Goal: Book appointment/travel/reservation

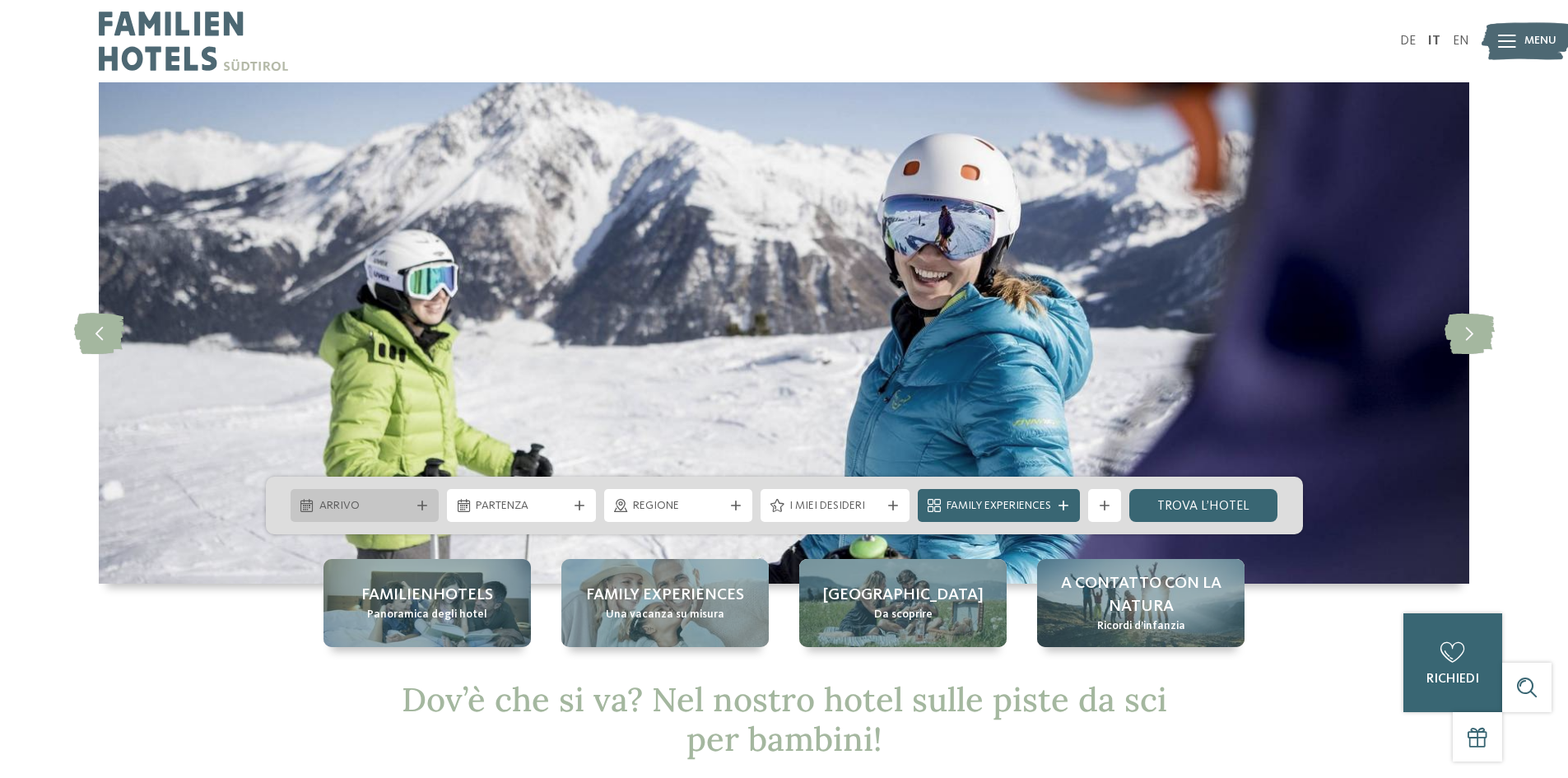
click at [408, 509] on span "Arrivo" at bounding box center [364, 506] width 91 height 17
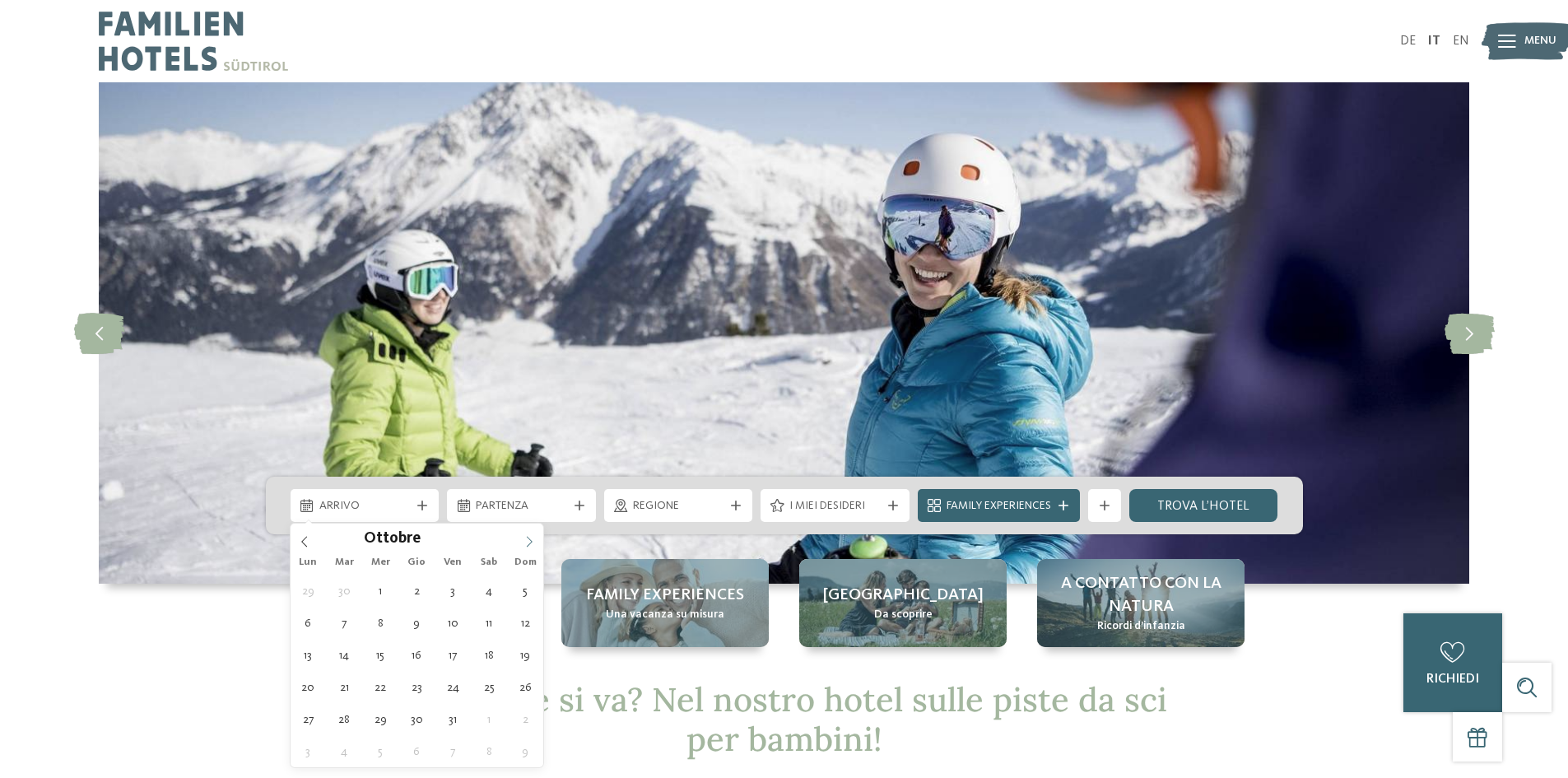
click at [530, 538] on icon at bounding box center [529, 541] width 11 height 11
type input "****"
click at [530, 538] on icon at bounding box center [529, 541] width 11 height 11
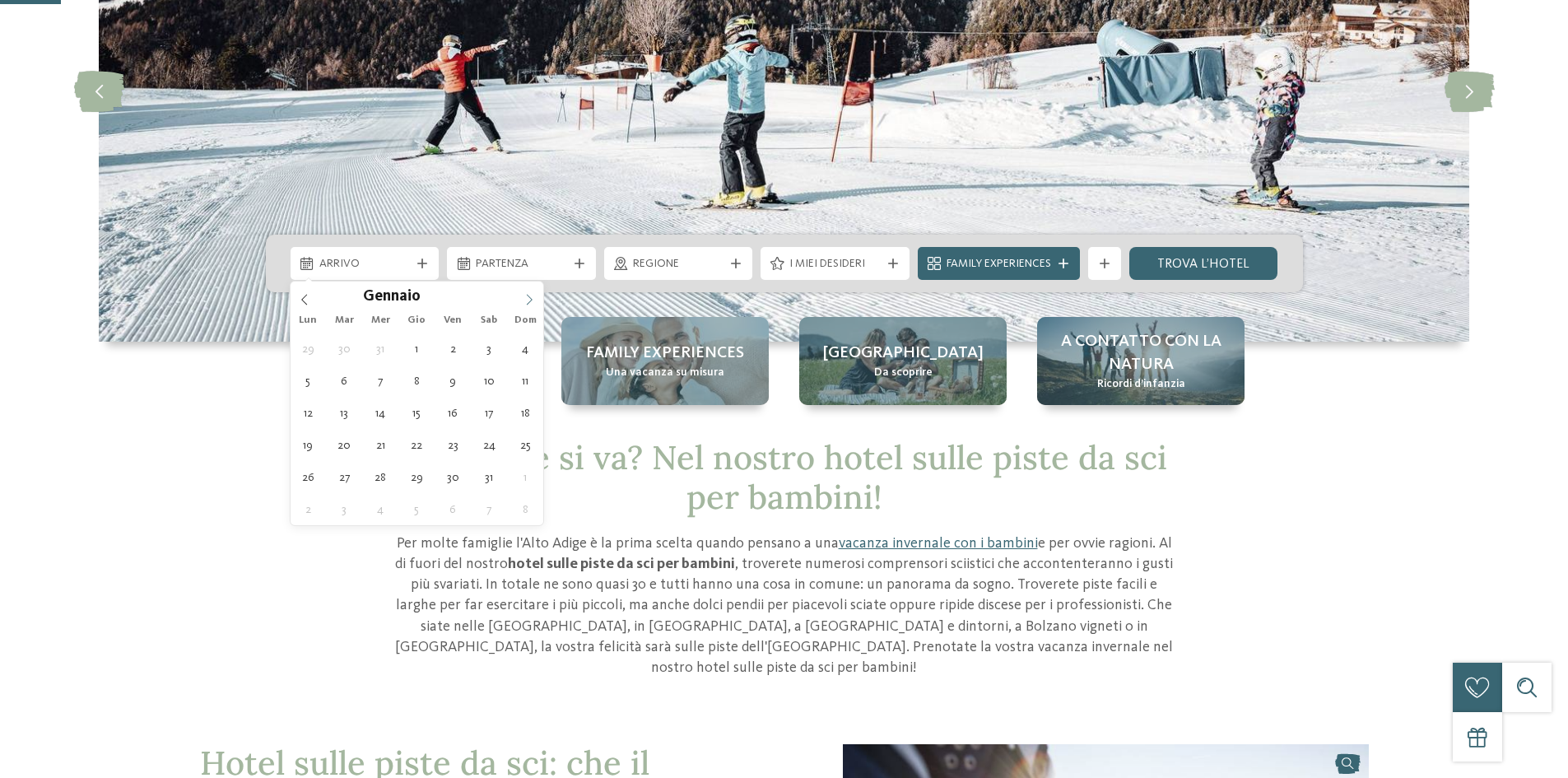
scroll to position [247, 0]
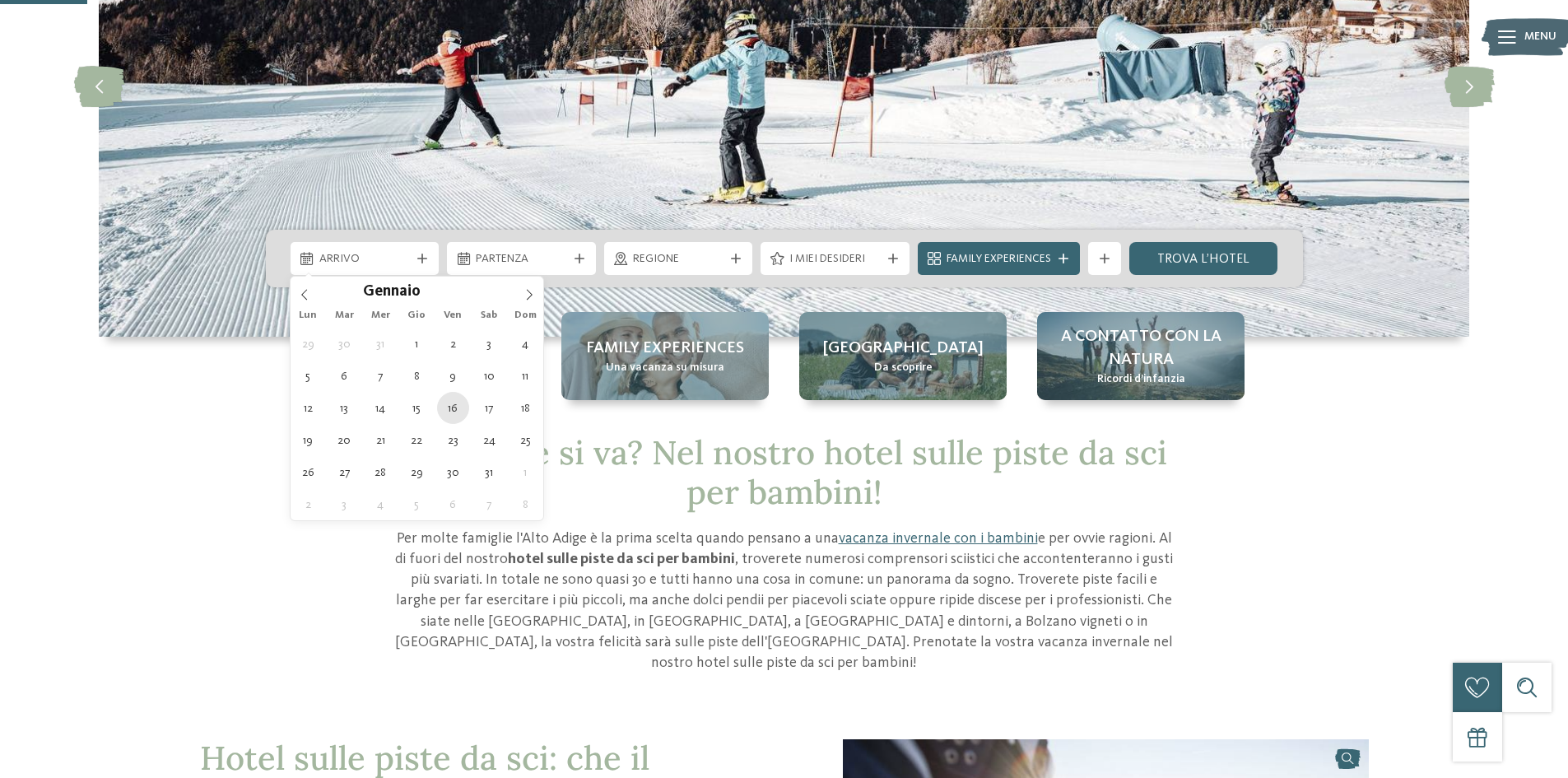
type div "[DATE]"
type input "****"
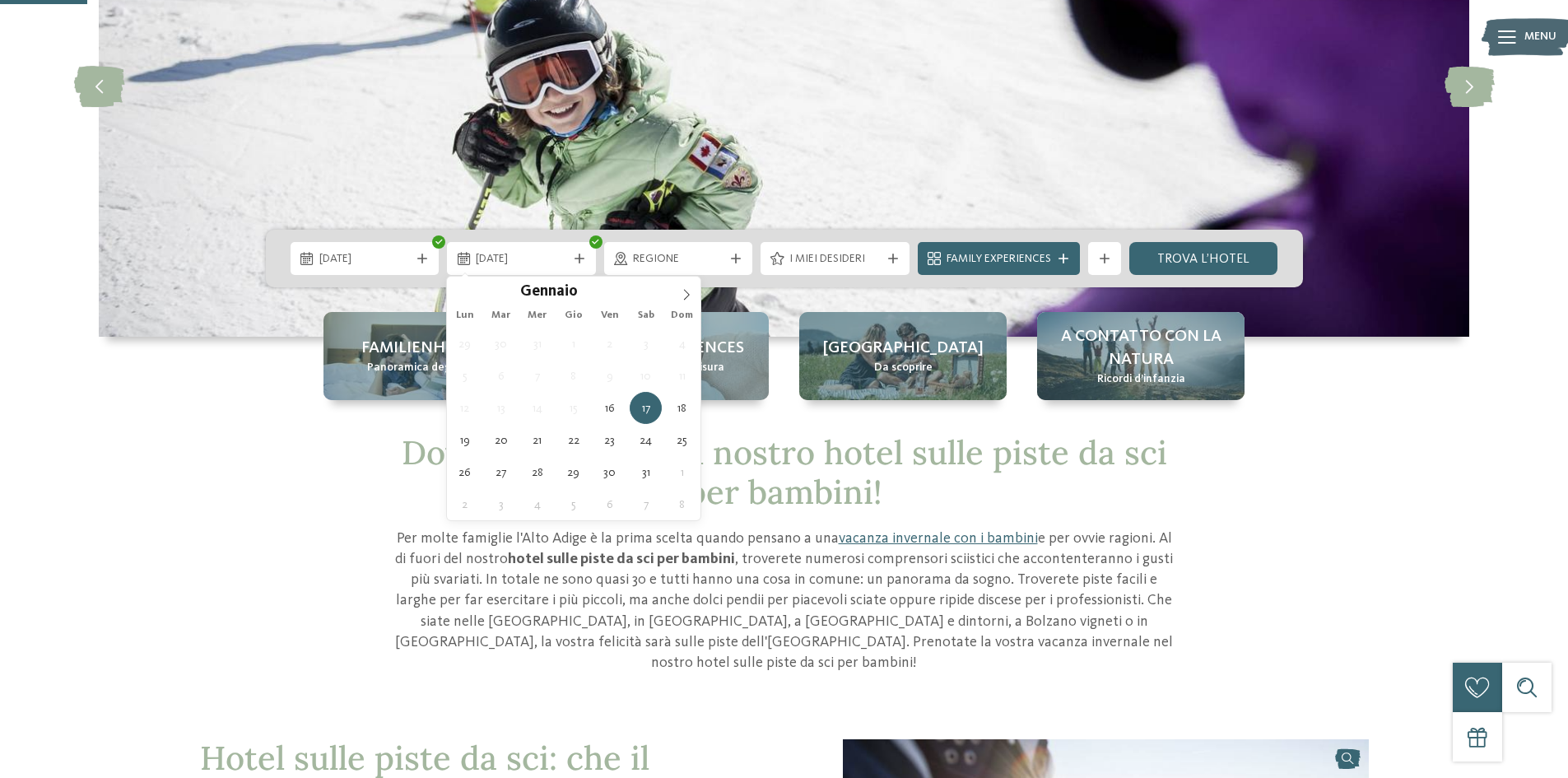
type div "[DATE]"
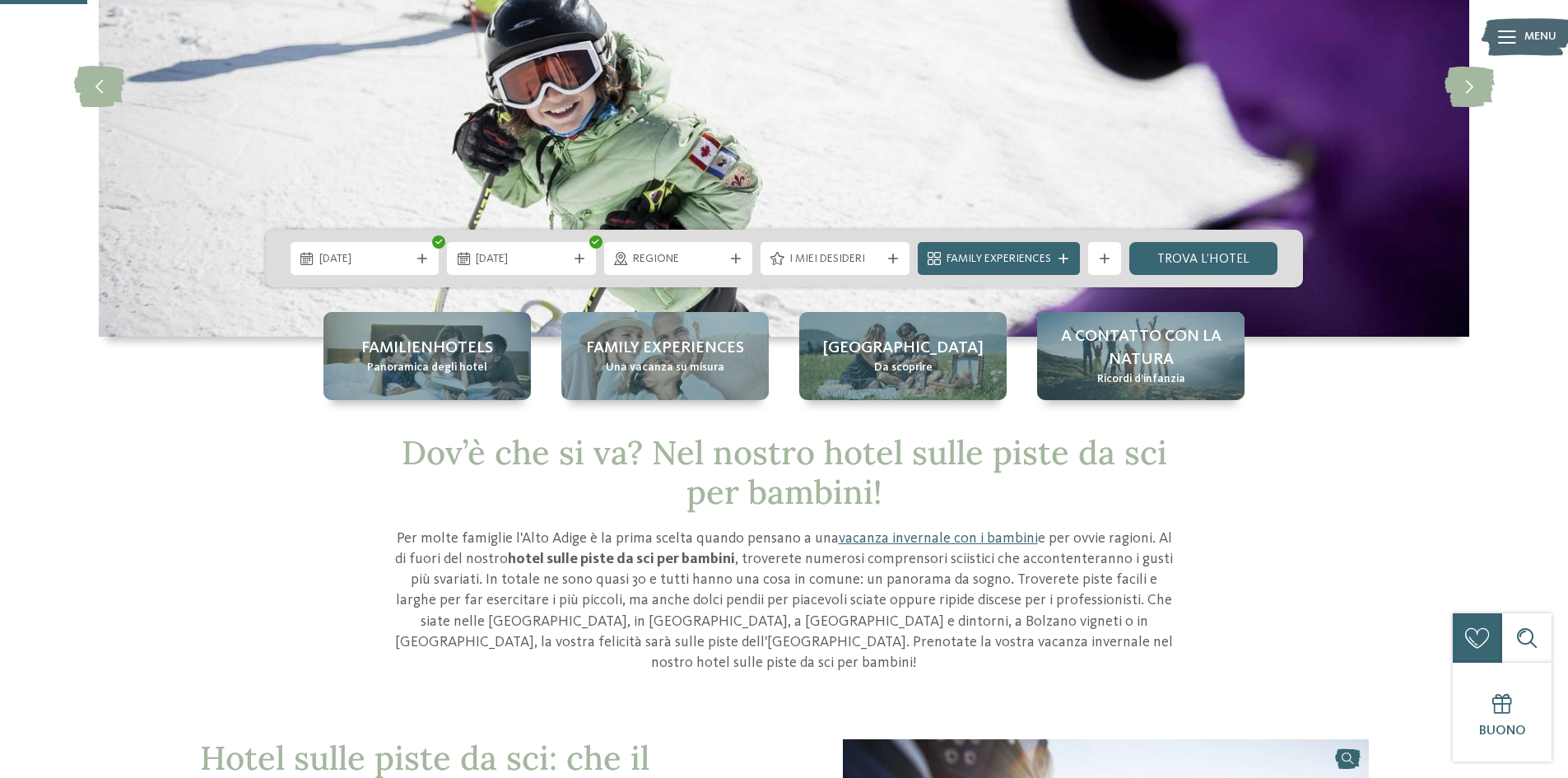
click at [668, 252] on span "Regione" at bounding box center [678, 259] width 91 height 17
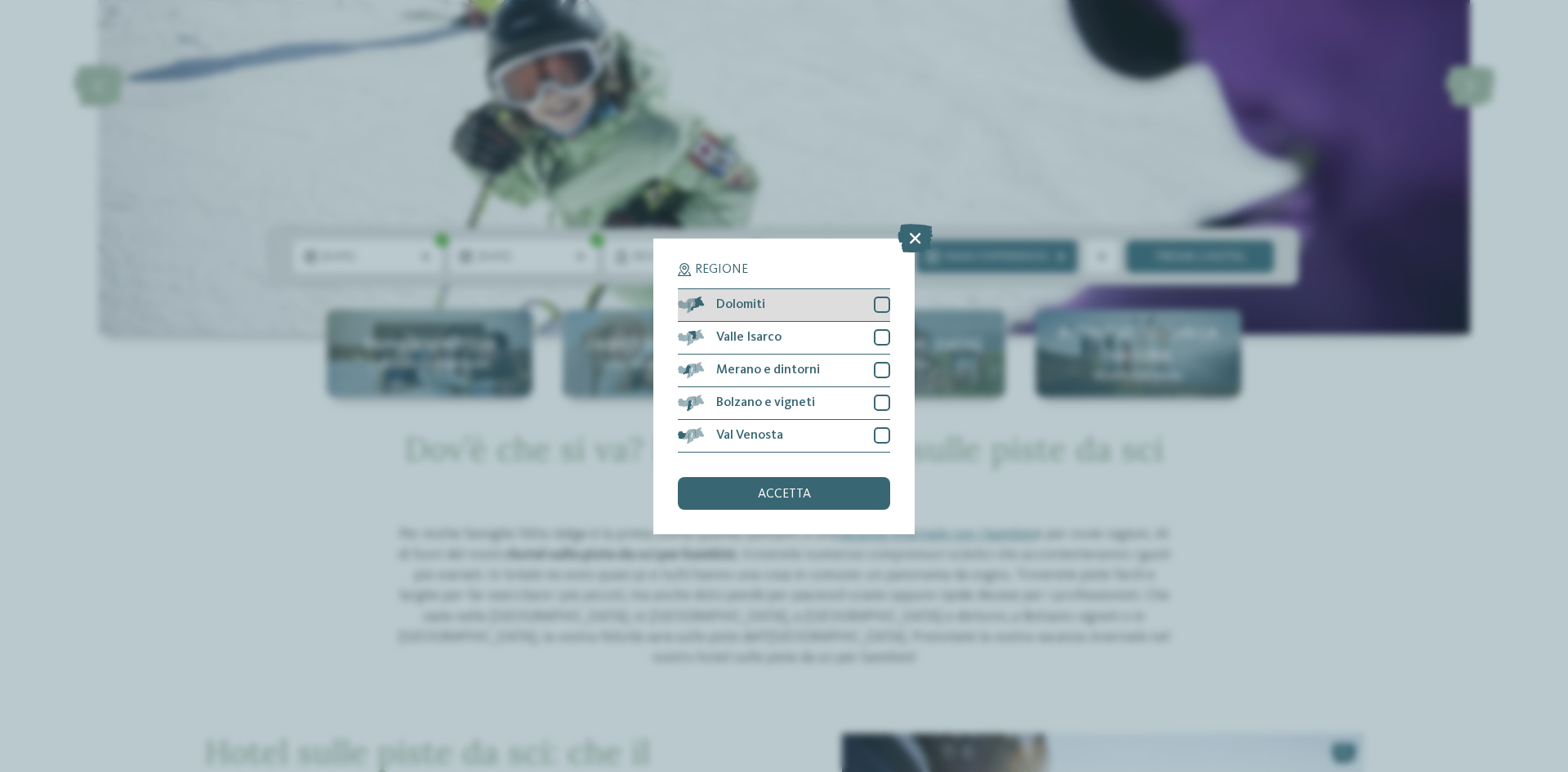
click at [713, 304] on div "Dolomiti" at bounding box center [784, 306] width 212 height 33
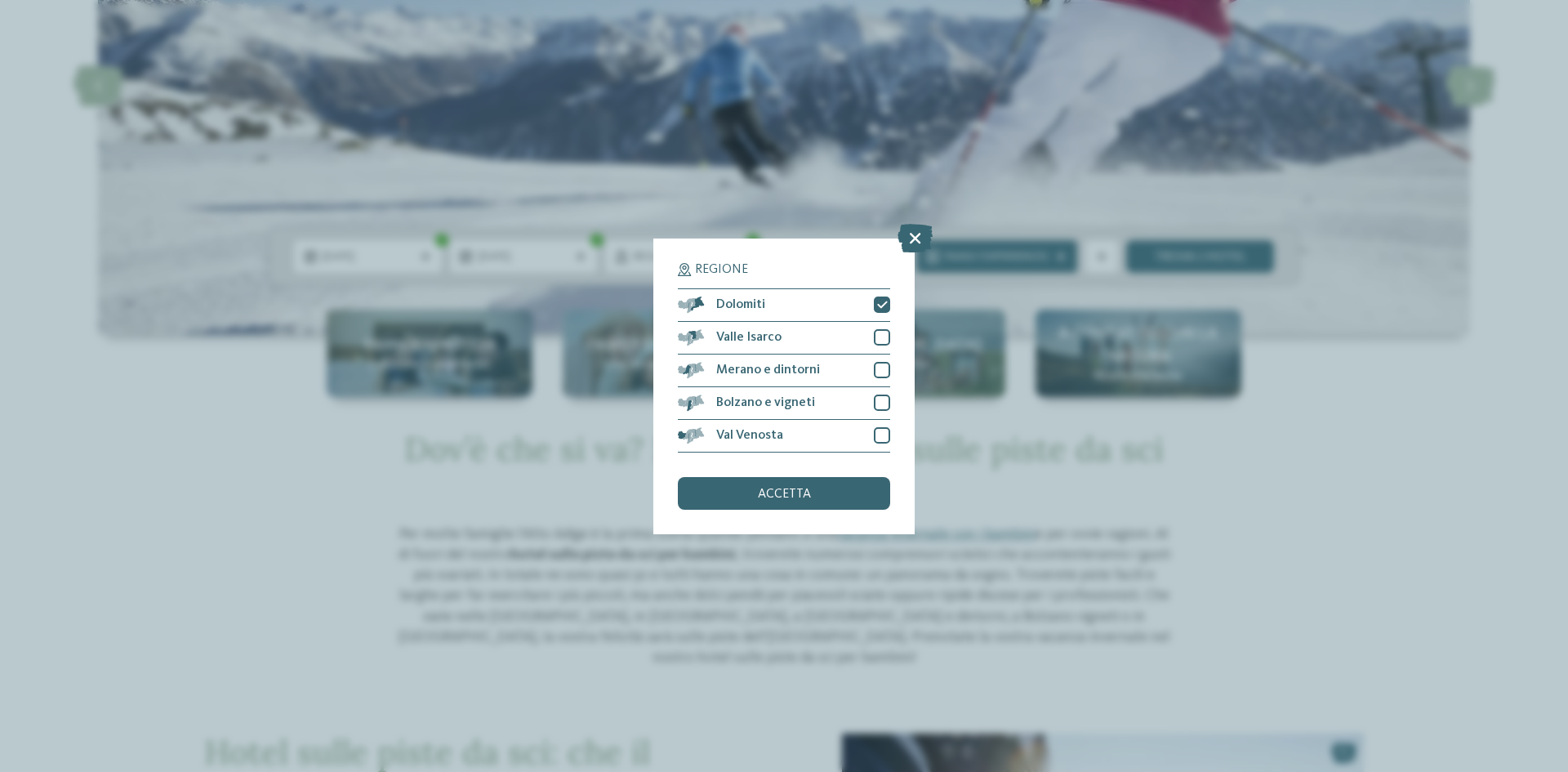
click at [768, 502] on div "accetta" at bounding box center [784, 493] width 212 height 33
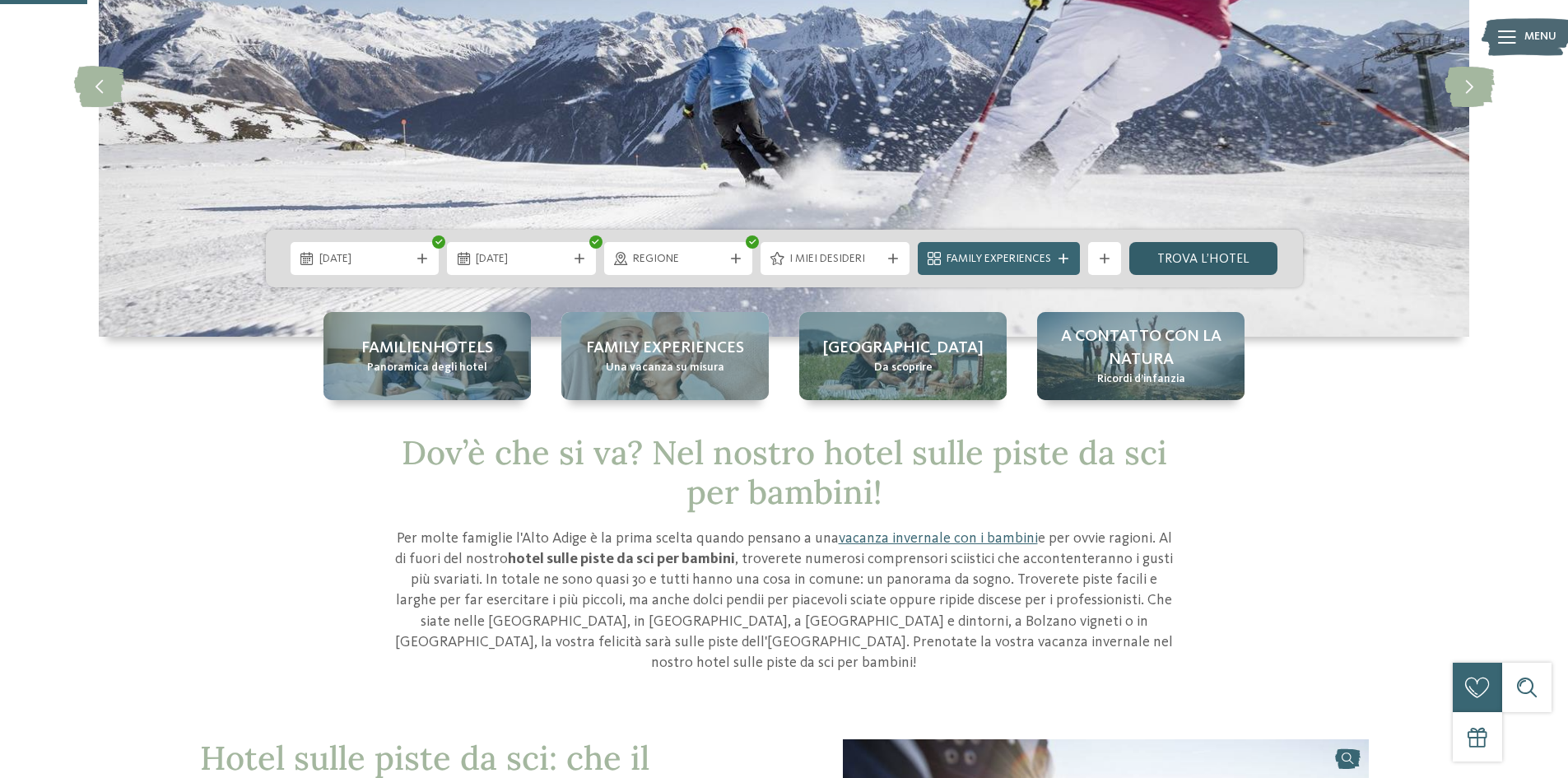
click at [1197, 264] on link "trova l’hotel" at bounding box center [1204, 258] width 149 height 33
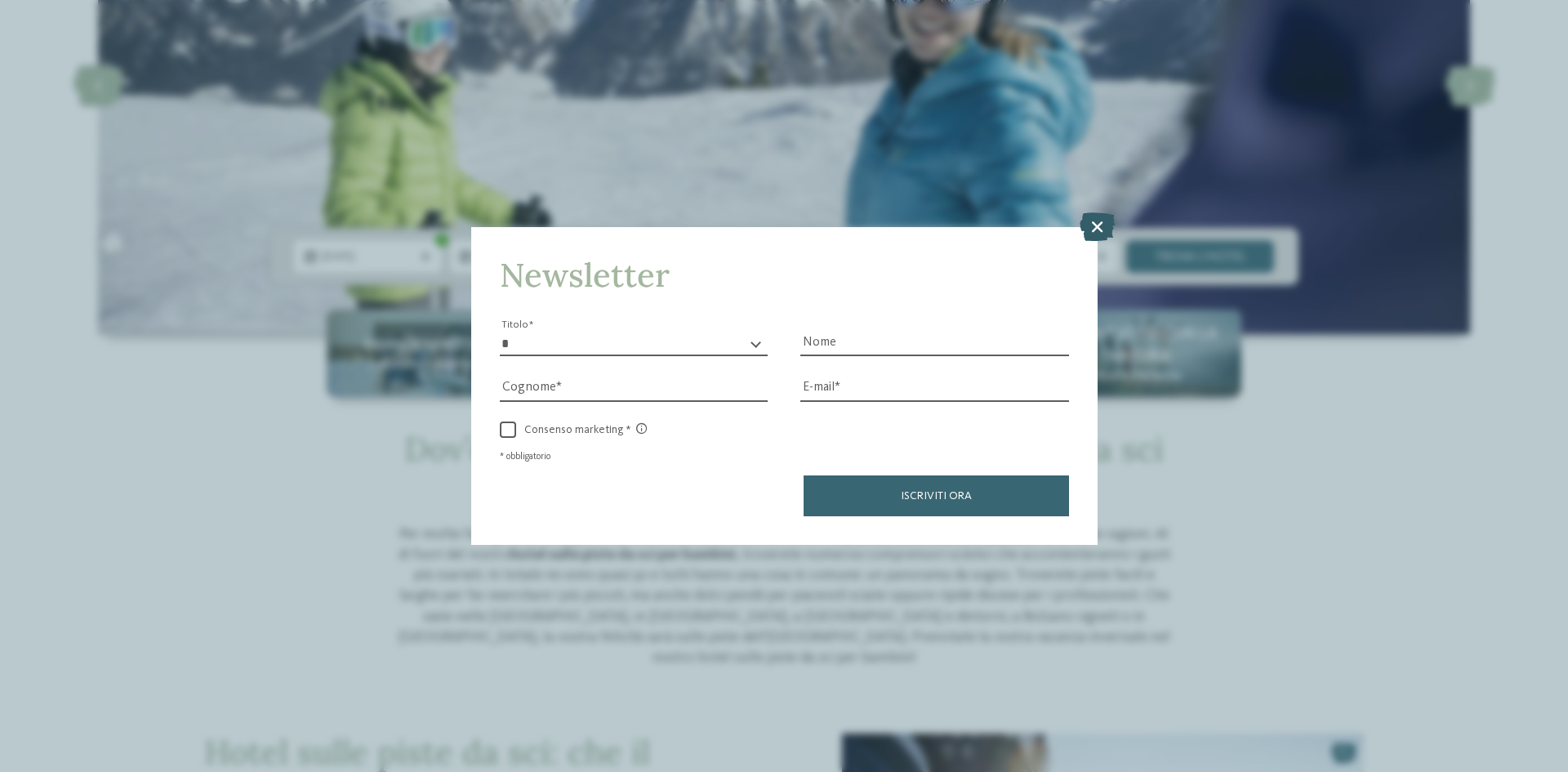
drag, startPoint x: 1102, startPoint y: 224, endPoint x: 1086, endPoint y: 224, distance: 16.0
click at [1101, 224] on icon at bounding box center [1097, 226] width 35 height 28
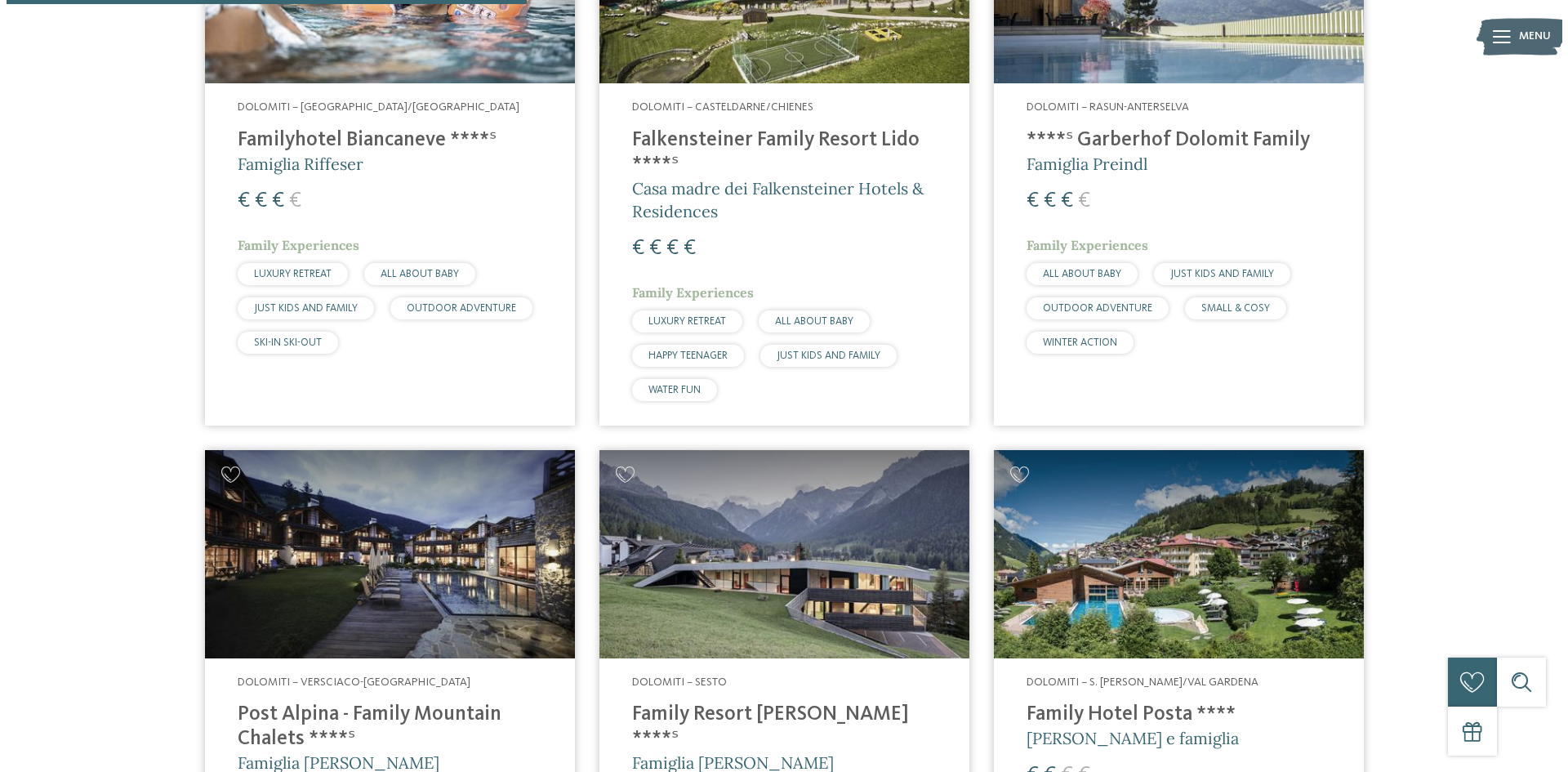
scroll to position [1007, 0]
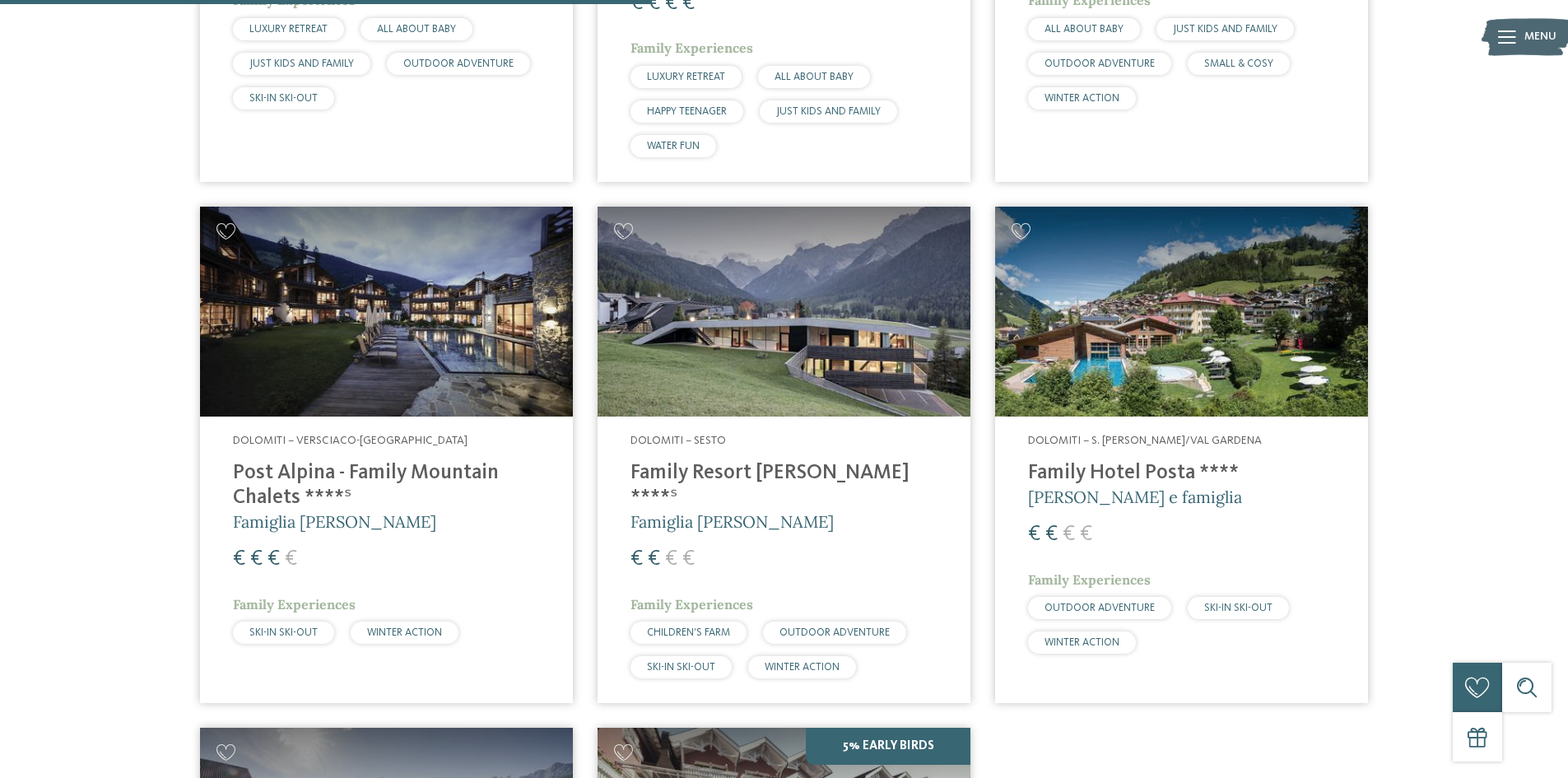
click at [772, 479] on h4 "Family Resort [PERSON_NAME] ****ˢ" at bounding box center [784, 486] width 307 height 50
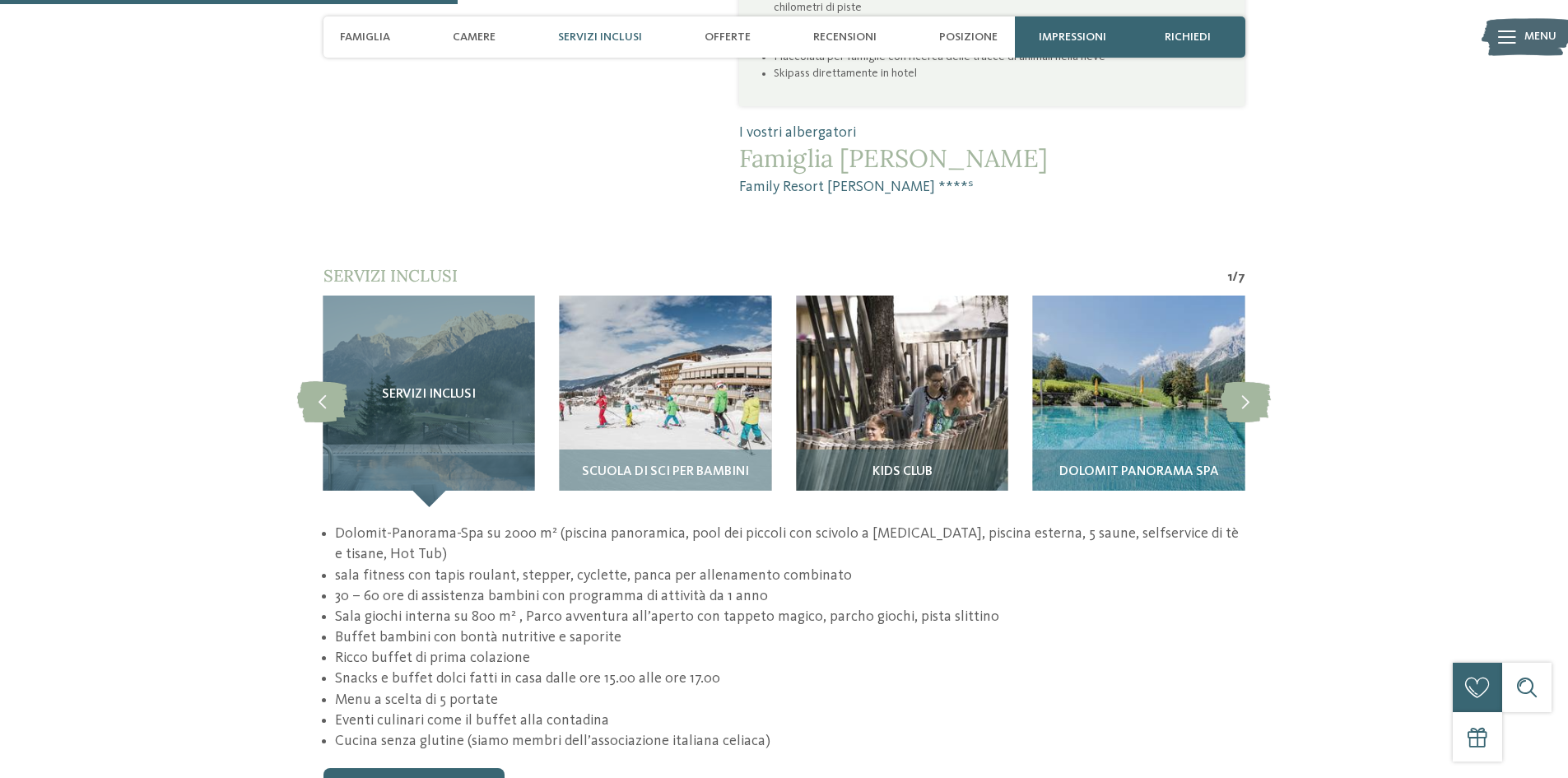
scroll to position [1563, 0]
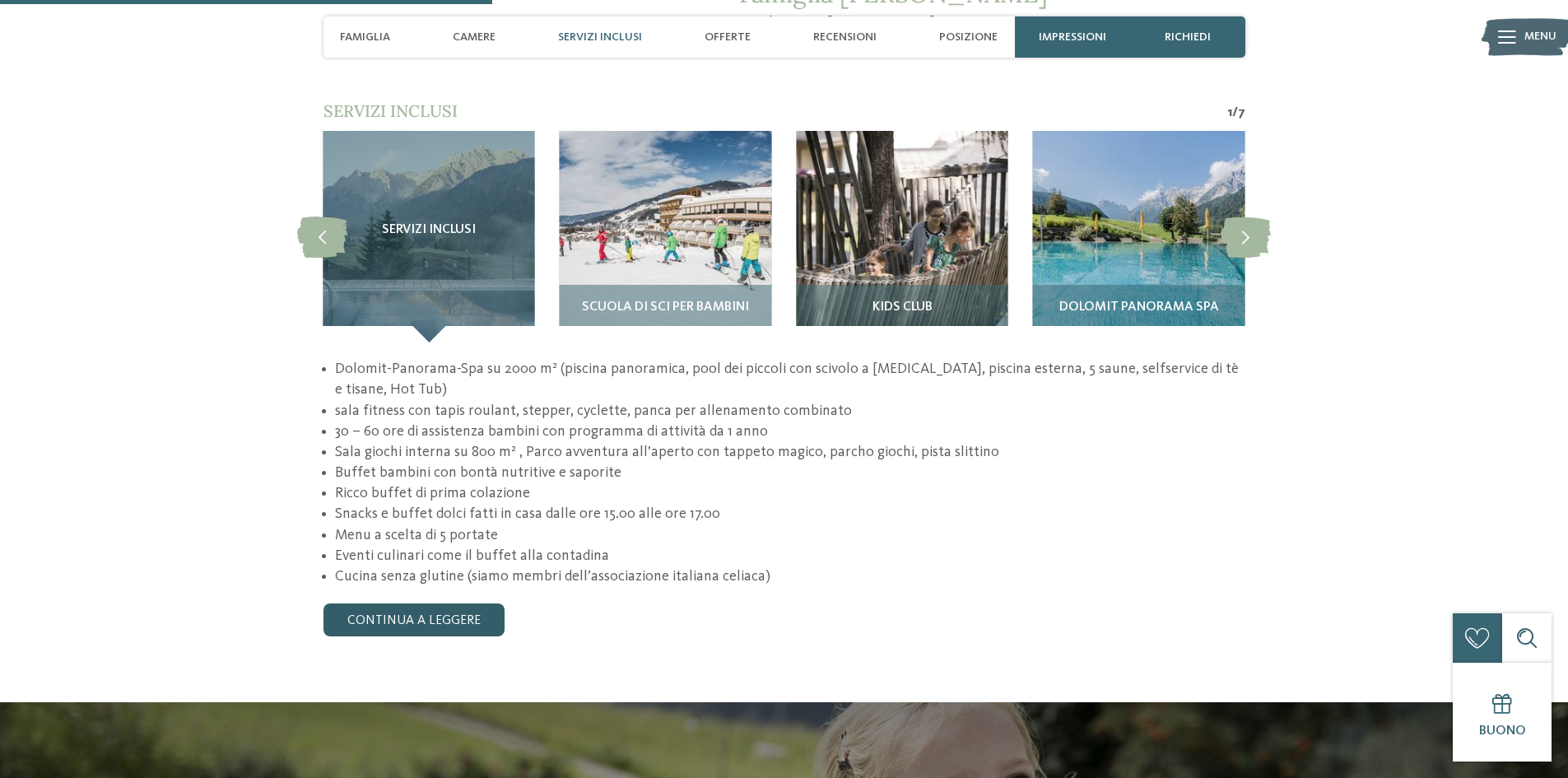
click at [424, 603] on link "continua a leggere" at bounding box center [414, 619] width 181 height 33
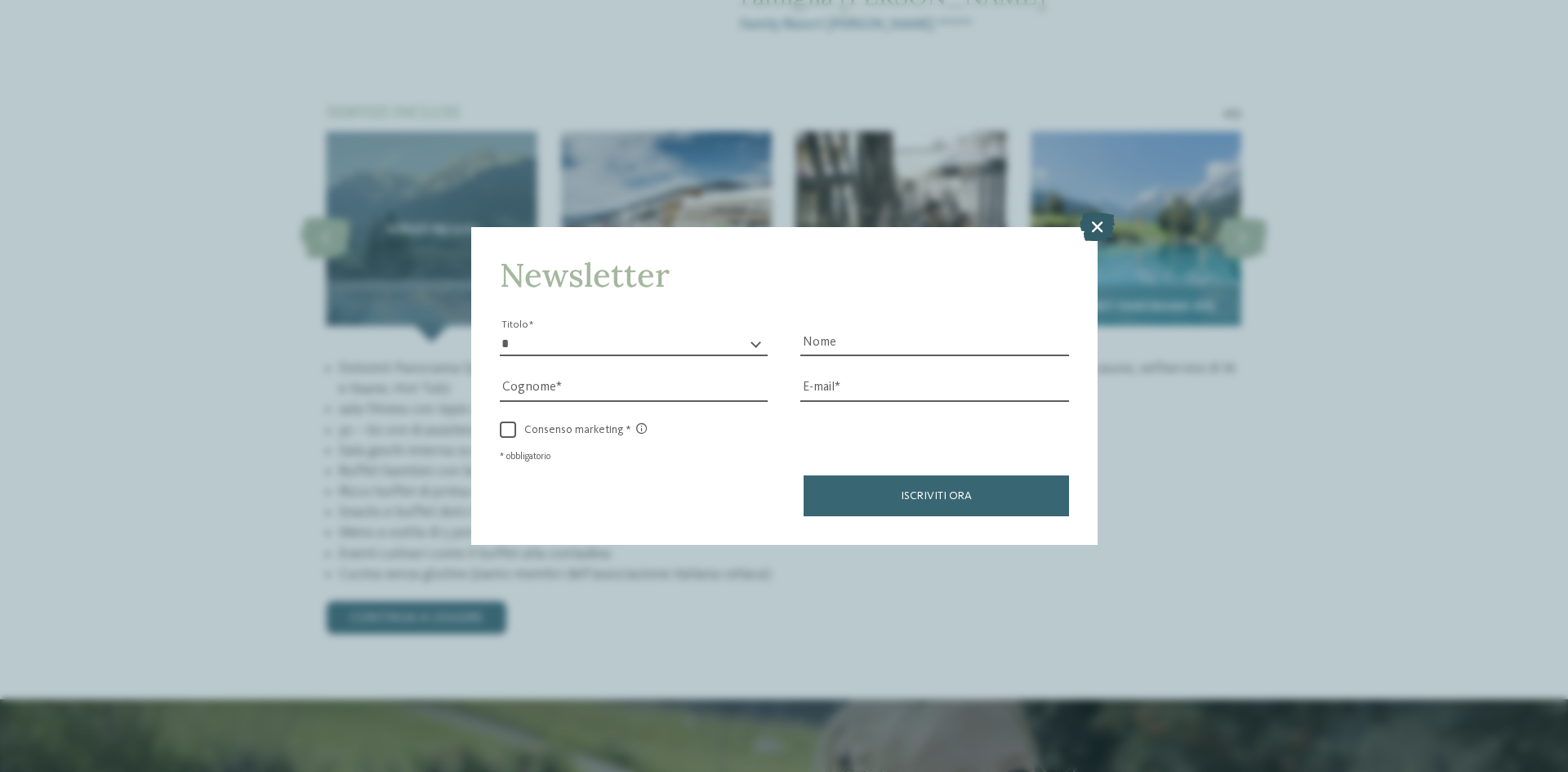
click at [1103, 222] on icon at bounding box center [1097, 226] width 35 height 28
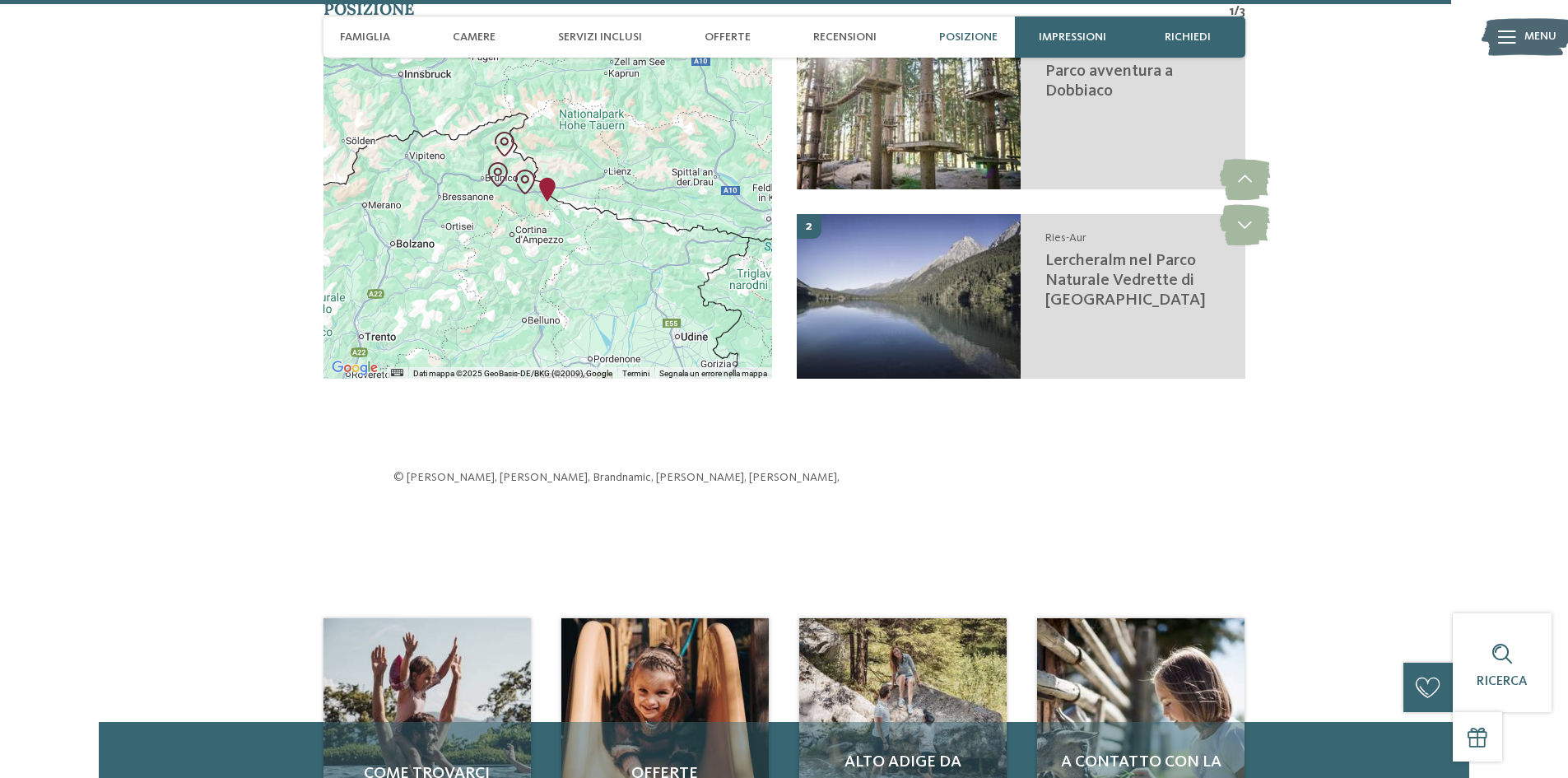
scroll to position [4609, 0]
